Goal: Task Accomplishment & Management: Manage account settings

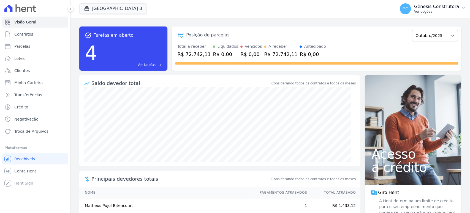
click at [436, 9] on p "Ver opções" at bounding box center [437, 11] width 45 height 4
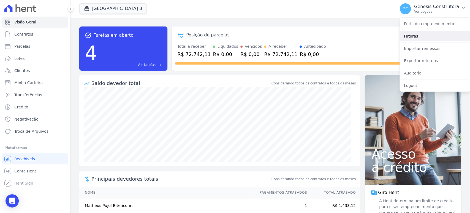
click at [432, 41] on link "Faturas" at bounding box center [435, 36] width 71 height 10
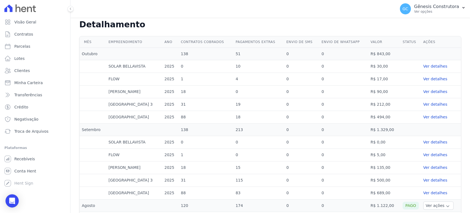
scroll to position [153, 0]
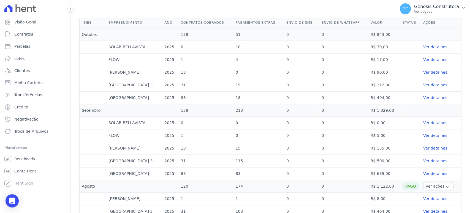
drag, startPoint x: 421, startPoint y: 107, endPoint x: 433, endPoint y: 110, distance: 12.4
click at [433, 110] on td at bounding box center [441, 110] width 40 height 12
click at [427, 185] on button "Ver ações" at bounding box center [439, 186] width 30 height 8
click at [427, 193] on link "Ver boleto" at bounding box center [436, 194] width 20 height 4
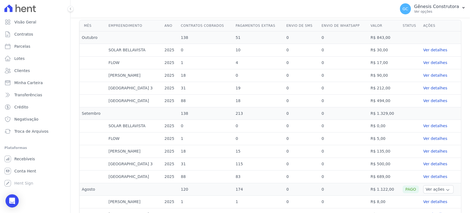
scroll to position [153, 0]
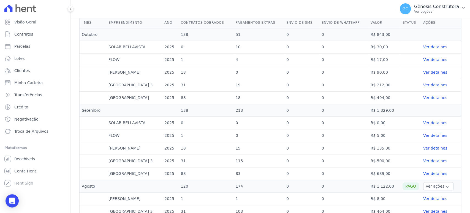
click at [427, 98] on link "Ver detalhes" at bounding box center [442, 98] width 36 height 6
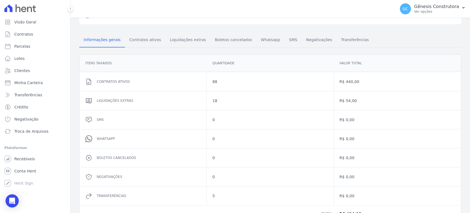
scroll to position [35, 0]
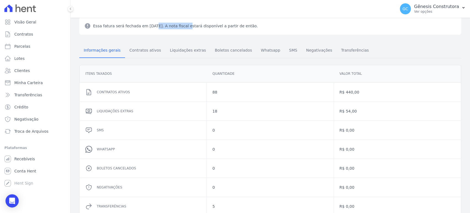
drag, startPoint x: 123, startPoint y: 28, endPoint x: 160, endPoint y: 30, distance: 37.0
click at [160, 30] on div "Essa fatura será fechada em [DATE]. A nota fiscal estará disponível a partir de…" at bounding box center [270, 26] width 382 height 18
click at [157, 36] on div "Informações gerais Contratos ativos Liquidações extras Boletos cancelados Whats…" at bounding box center [270, 137] width 382 height 205
drag, startPoint x: 170, startPoint y: 25, endPoint x: 245, endPoint y: 31, distance: 74.7
click at [245, 30] on div "Essa fatura será fechada em [DATE]. A nota fiscal estará disponível a partir de…" at bounding box center [270, 26] width 382 height 18
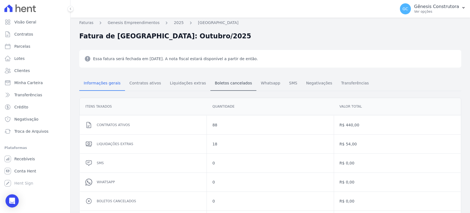
scroll to position [0, 0]
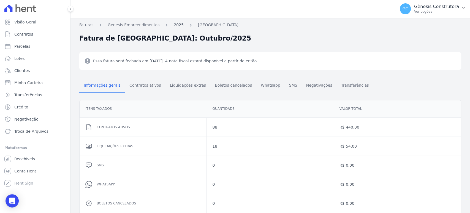
click at [174, 25] on link "2025" at bounding box center [179, 25] width 10 height 6
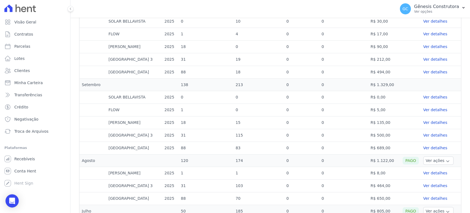
scroll to position [214, 0]
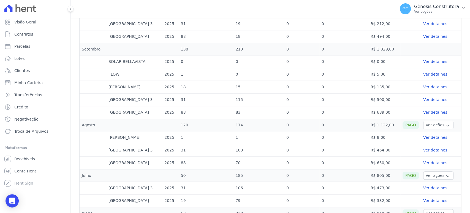
click at [429, 111] on link "Ver detalhes" at bounding box center [442, 112] width 36 height 6
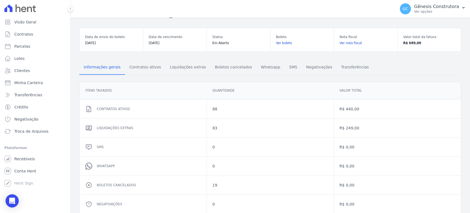
scroll to position [10, 0]
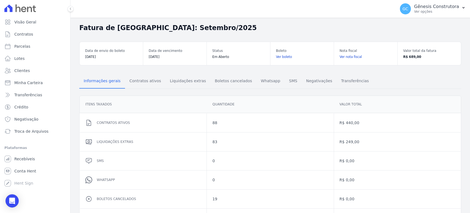
click at [285, 56] on link "Ver boleto" at bounding box center [302, 57] width 52 height 6
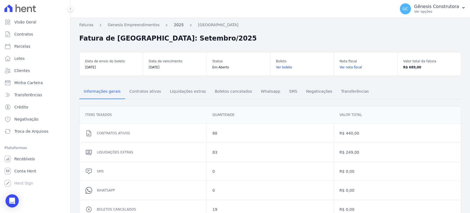
click at [174, 26] on link "2025" at bounding box center [179, 25] width 10 height 6
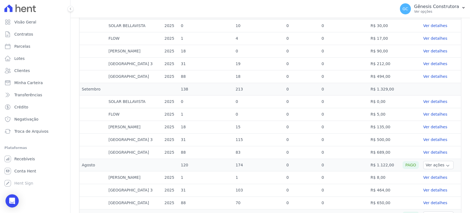
scroll to position [184, 0]
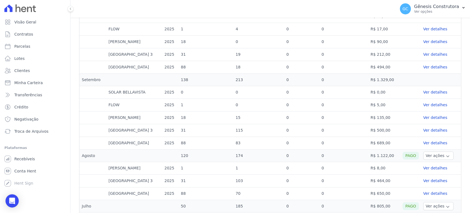
click at [427, 130] on link "Ver detalhes" at bounding box center [442, 130] width 36 height 6
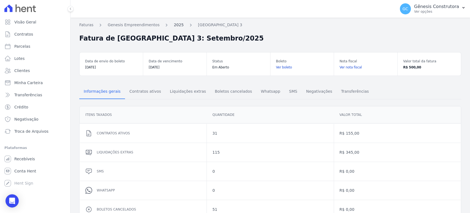
click at [174, 25] on link "2025" at bounding box center [179, 25] width 10 height 6
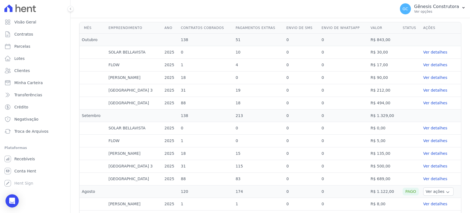
scroll to position [153, 0]
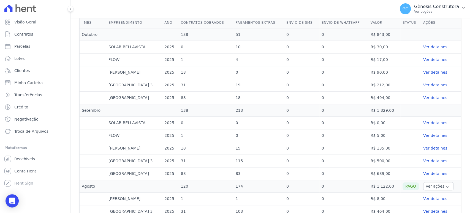
click at [428, 96] on link "Ver detalhes" at bounding box center [442, 98] width 36 height 6
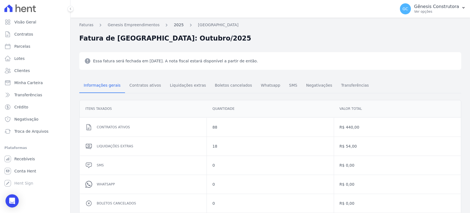
click at [174, 26] on link "2025" at bounding box center [179, 25] width 10 height 6
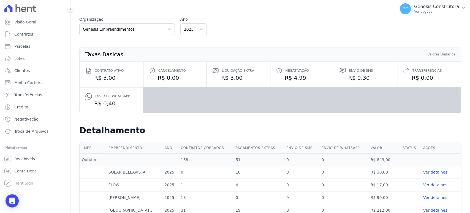
scroll to position [92, 0]
